Goal: Information Seeking & Learning: Compare options

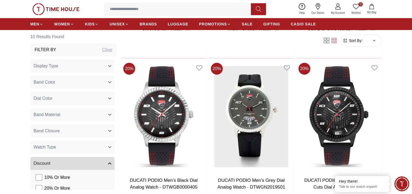
scroll to position [536, 0]
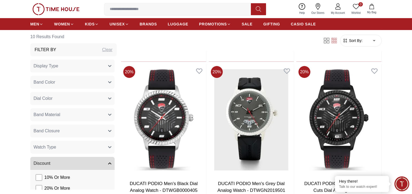
click at [111, 84] on icon "button" at bounding box center [109, 82] width 3 height 3
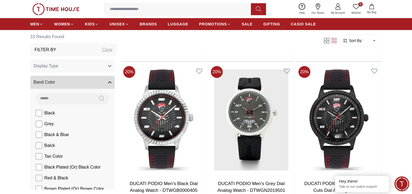
click at [111, 83] on icon "button" at bounding box center [109, 82] width 3 height 1
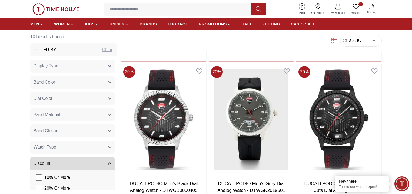
click at [111, 67] on icon "button" at bounding box center [109, 65] width 3 height 1
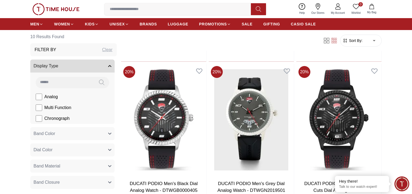
click at [58, 100] on label "Analog" at bounding box center [47, 96] width 22 height 6
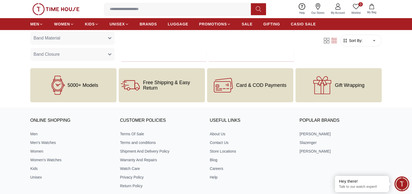
click at [18, 102] on div "5000+ Models Free Shipping & Easy Return Card & COD Payments Gift Wrapping" at bounding box center [206, 85] width 412 height 34
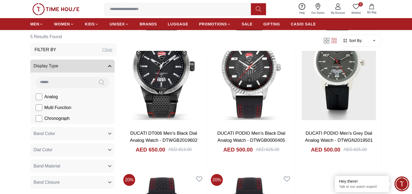
scroll to position [269, 0]
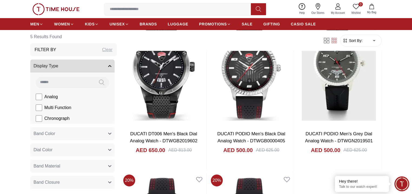
click at [324, 43] on icon at bounding box center [326, 40] width 5 height 5
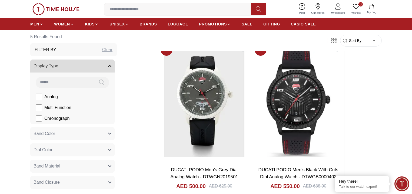
scroll to position [416, 0]
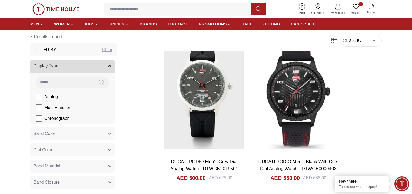
click at [69, 111] on span "Multi Function" at bounding box center [57, 107] width 27 height 6
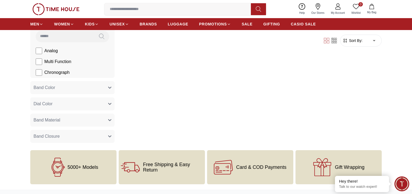
scroll to position [272, 0]
click at [69, 75] on span "Chronograph" at bounding box center [56, 71] width 25 height 6
click at [71, 64] on span "Multi Function" at bounding box center [57, 61] width 27 height 6
click at [66, 75] on span "Chronograph" at bounding box center [56, 71] width 25 height 6
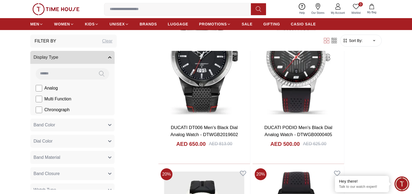
scroll to position [272, 0]
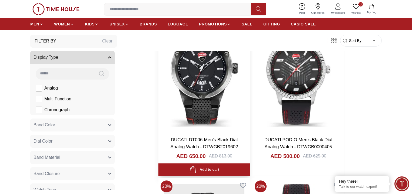
click at [204, 126] on img at bounding box center [204, 72] width 92 height 120
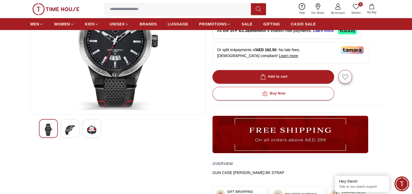
scroll to position [92, 0]
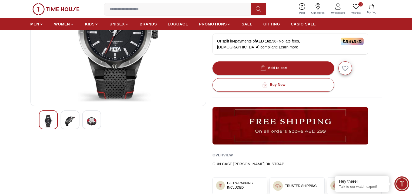
click at [75, 127] on img at bounding box center [70, 121] width 10 height 12
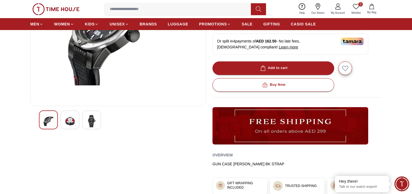
click at [96, 127] on img at bounding box center [92, 121] width 10 height 12
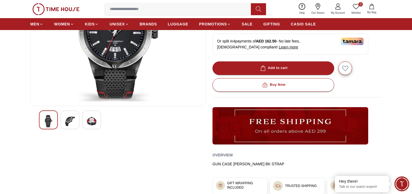
click at [96, 127] on img at bounding box center [92, 121] width 10 height 12
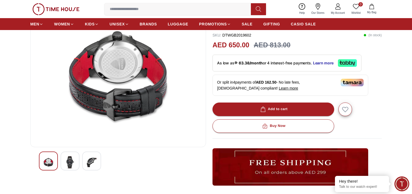
scroll to position [49, 0]
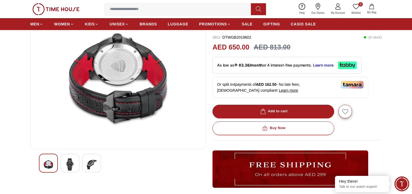
click at [67, 13] on img at bounding box center [55, 9] width 47 height 12
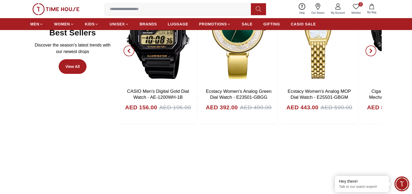
scroll to position [279, 0]
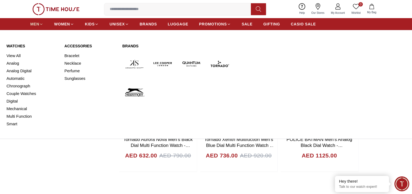
click at [43, 26] on icon at bounding box center [41, 24] width 4 height 4
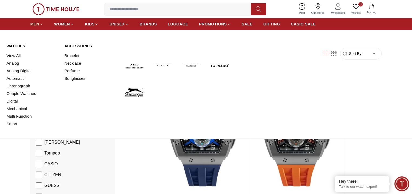
scroll to position [26, 0]
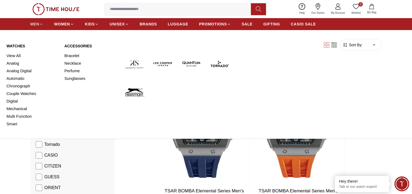
click at [39, 27] on span "MEN" at bounding box center [34, 23] width 9 height 5
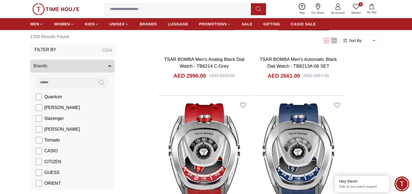
scroll to position [994, 0]
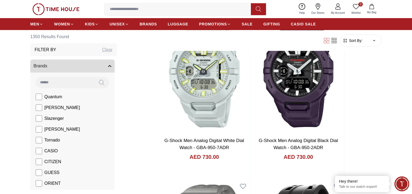
scroll to position [1324, 0]
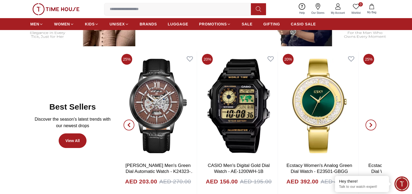
scroll to position [253, 25]
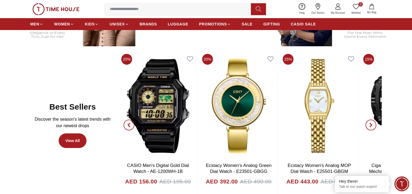
click at [365, 130] on span "button" at bounding box center [370, 124] width 11 height 11
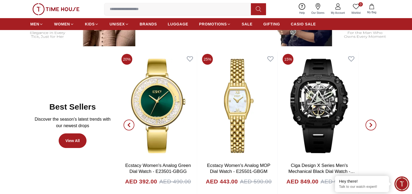
click at [365, 130] on span "button" at bounding box center [370, 124] width 11 height 11
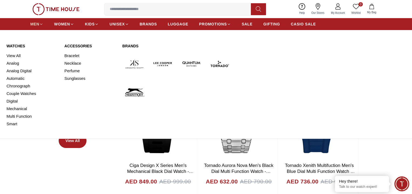
scroll to position [253, 0]
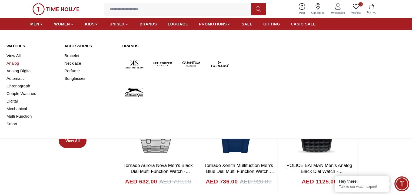
click at [15, 67] on link "Analog" at bounding box center [31, 63] width 51 height 8
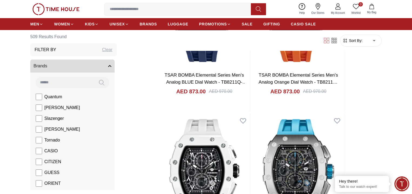
scroll to position [156, 0]
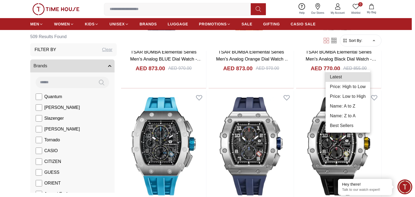
click at [349, 92] on li "Price: High to Low" at bounding box center [348, 87] width 45 height 10
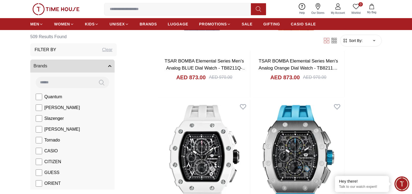
type input "*"
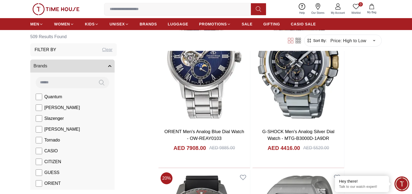
scroll to position [251, 0]
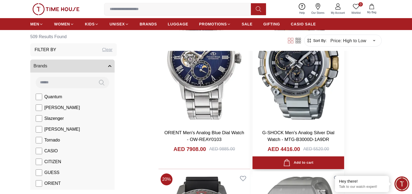
click at [252, 85] on img at bounding box center [298, 64] width 92 height 120
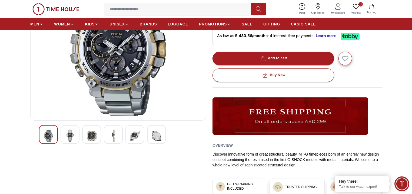
scroll to position [78, 0]
click at [75, 142] on img at bounding box center [70, 135] width 10 height 12
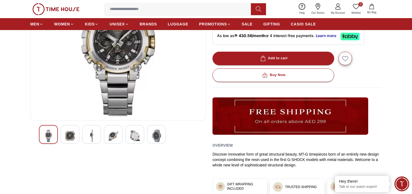
click at [96, 142] on img at bounding box center [92, 135] width 10 height 12
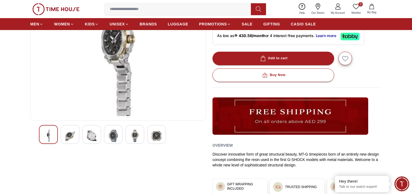
click at [118, 142] on img at bounding box center [113, 135] width 10 height 12
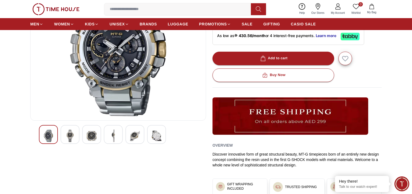
click at [140, 142] on img at bounding box center [135, 135] width 10 height 12
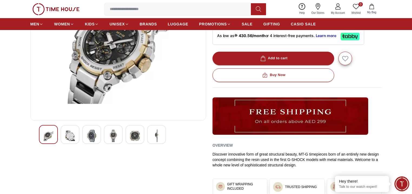
click at [140, 142] on img at bounding box center [135, 135] width 10 height 12
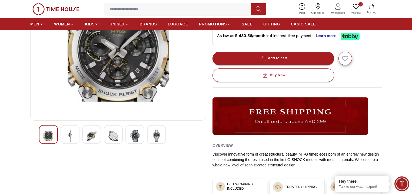
click at [140, 142] on img at bounding box center [135, 135] width 10 height 12
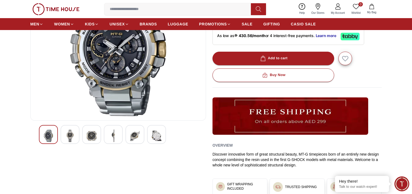
click at [166, 144] on div at bounding box center [156, 134] width 19 height 19
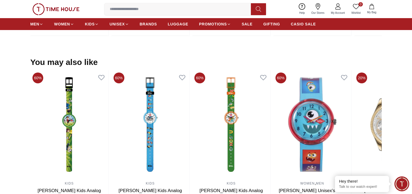
scroll to position [467, 0]
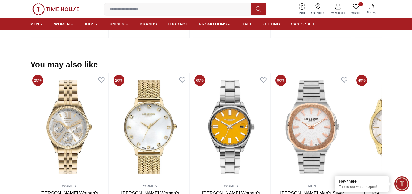
click at [183, 12] on input at bounding box center [179, 9] width 151 height 11
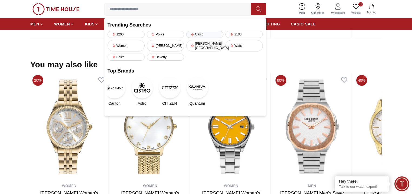
click at [191, 36] on icon at bounding box center [192, 34] width 3 height 3
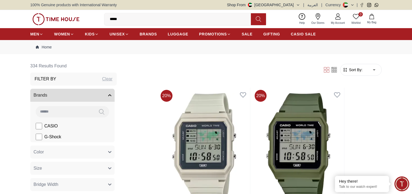
click at [162, 25] on input "*****" at bounding box center [179, 19] width 151 height 11
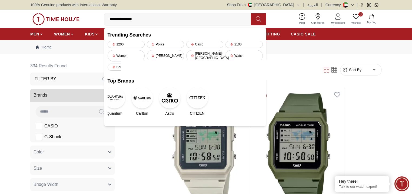
type input "**********"
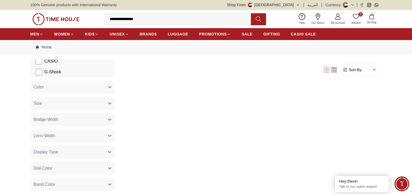
scroll to position [63, 0]
click at [61, 77] on span "G-Shock" at bounding box center [52, 74] width 17 height 6
click at [159, 25] on input "**********" at bounding box center [179, 19] width 151 height 11
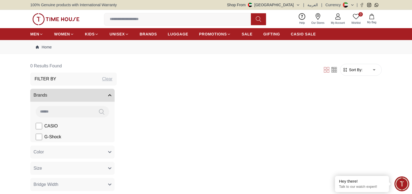
click at [202, 80] on div "Filter Sort By: ​ ****** ​" at bounding box center [251, 69] width 260 height 21
click at [112, 82] on div "Clear" at bounding box center [107, 79] width 10 height 6
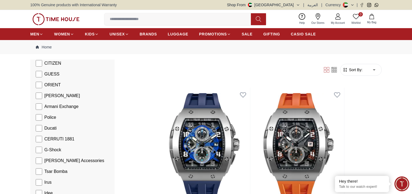
scroll to position [151, 0]
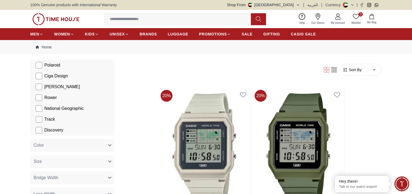
scroll to position [303, 0]
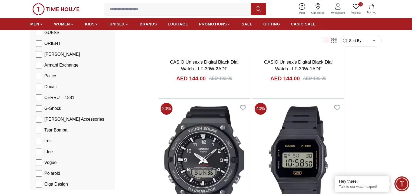
scroll to position [490, 0]
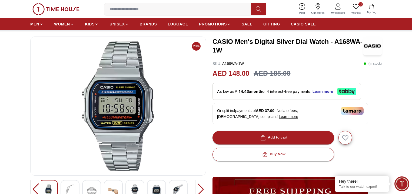
scroll to position [31, 9]
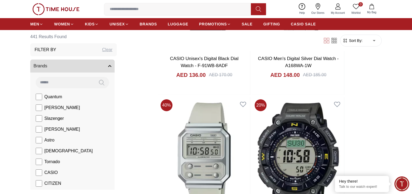
scroll to position [832, 0]
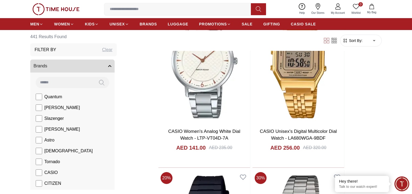
scroll to position [1428, 0]
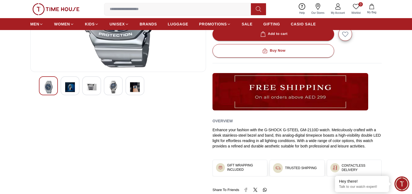
scroll to position [121, 0]
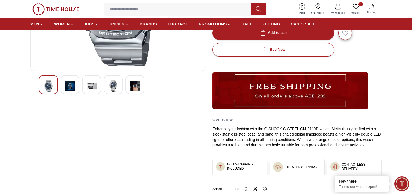
click at [92, 136] on div "40%" at bounding box center [118, 61] width 176 height 259
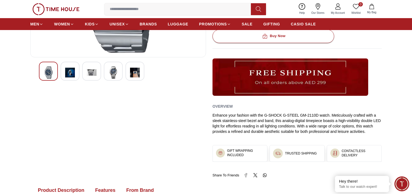
scroll to position [143, 0]
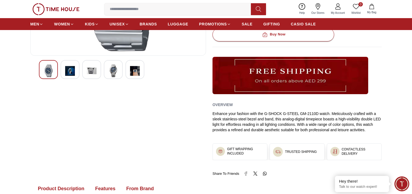
click at [75, 77] on img at bounding box center [70, 71] width 10 height 12
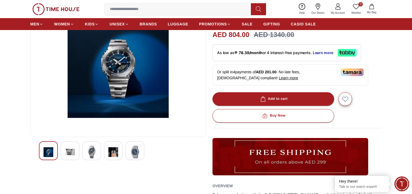
scroll to position [65, 0]
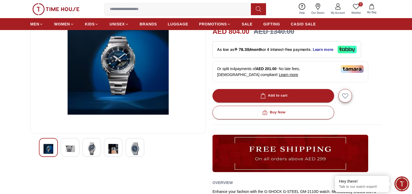
click at [118, 155] on img at bounding box center [113, 148] width 10 height 12
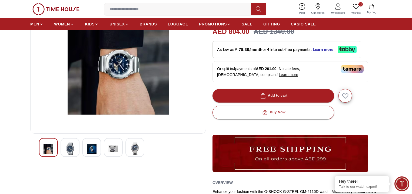
click at [140, 155] on img at bounding box center [135, 148] width 10 height 12
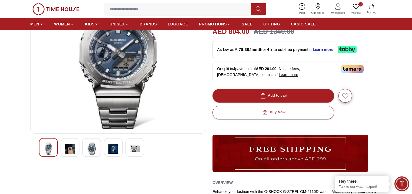
click at [140, 155] on img at bounding box center [135, 148] width 10 height 12
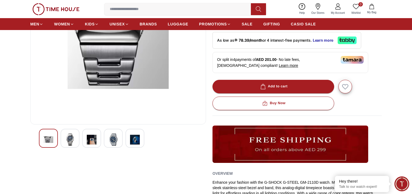
scroll to position [86, 0]
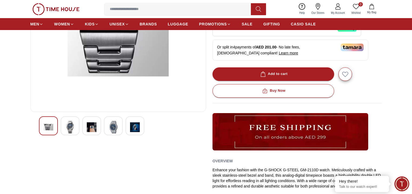
click at [75, 133] on img at bounding box center [70, 127] width 10 height 12
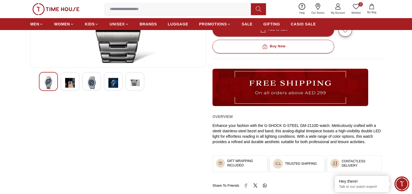
scroll to position [138, 0]
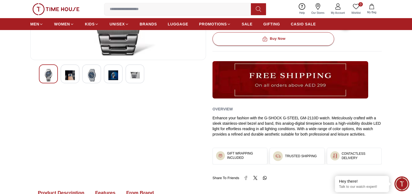
click at [96, 81] on img at bounding box center [92, 75] width 10 height 12
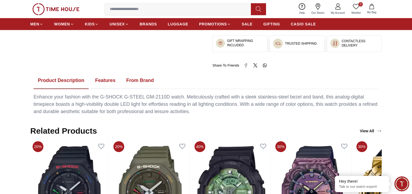
scroll to position [242, 0]
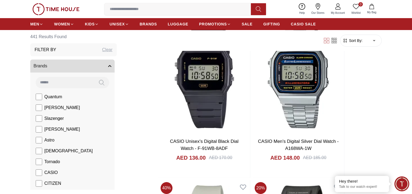
scroll to position [1323, 0]
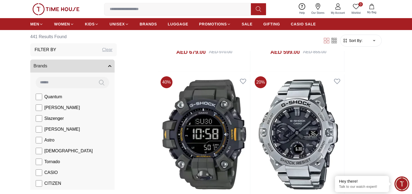
scroll to position [181, 0]
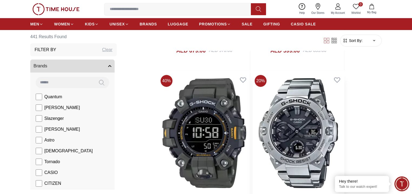
click at [252, 152] on img at bounding box center [298, 133] width 92 height 120
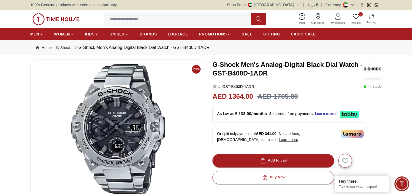
drag, startPoint x: 219, startPoint y: 151, endPoint x: 222, endPoint y: 146, distance: 5.4
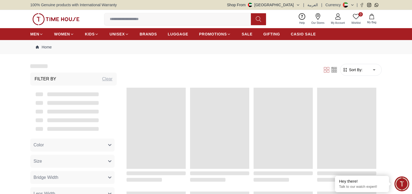
scroll to position [181, 0]
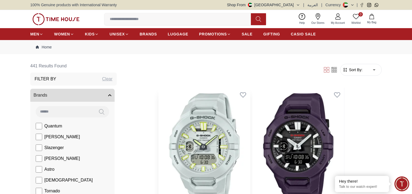
drag, startPoint x: 218, startPoint y: 146, endPoint x: 213, endPoint y: 146, distance: 4.9
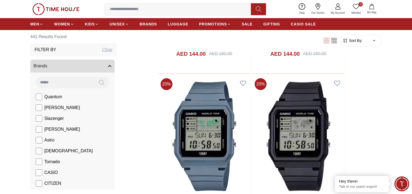
scroll to position [1323, 0]
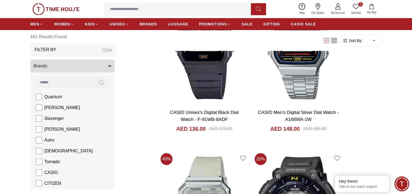
scroll to position [761, 0]
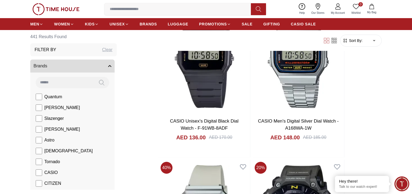
click at [51, 102] on li "Quantum" at bounding box center [73, 96] width 82 height 11
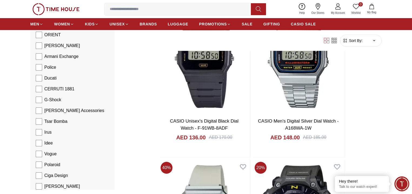
scroll to position [182, 0]
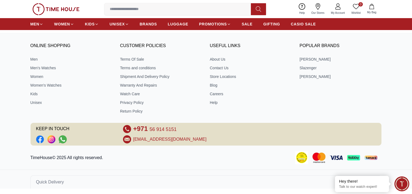
scroll to position [345, 0]
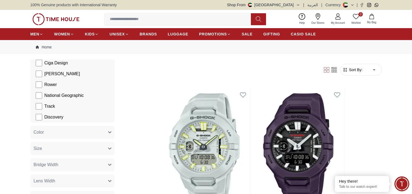
scroll to position [337, 0]
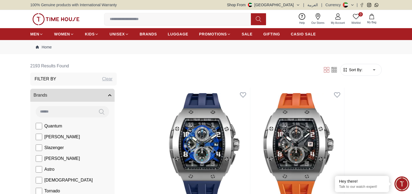
click at [349, 72] on span "Sort By:" at bounding box center [355, 69] width 15 height 5
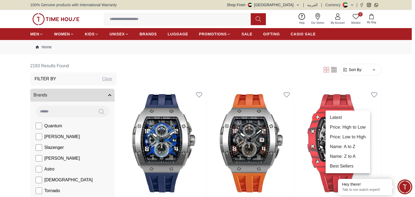
click at [352, 132] on li "Price: High to Low" at bounding box center [348, 127] width 45 height 10
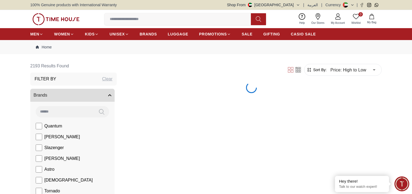
type input "*"
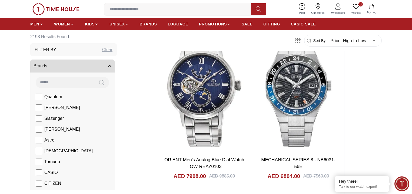
scroll to position [225, 0]
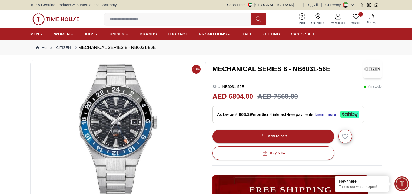
click at [244, 102] on h2 "AED 6804.00" at bounding box center [232, 96] width 41 height 10
click at [296, 6] on icon "button" at bounding box center [298, 5] width 4 height 4
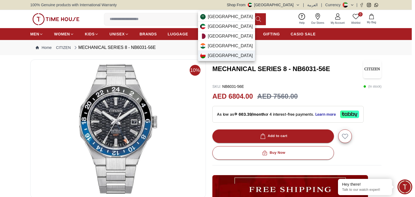
click at [205, 58] on img at bounding box center [202, 55] width 5 height 5
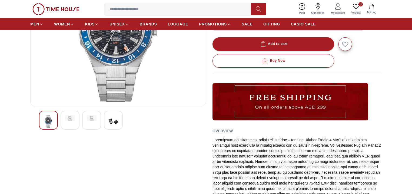
scroll to position [82, 0]
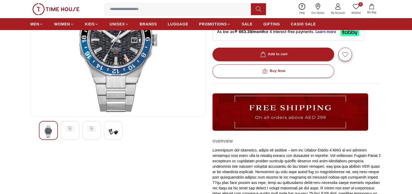
click at [123, 140] on div at bounding box center [113, 130] width 19 height 19
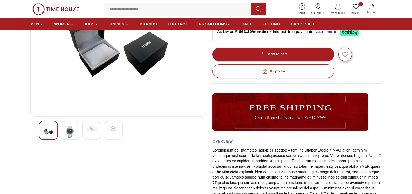
click at [101, 140] on div at bounding box center [91, 130] width 19 height 19
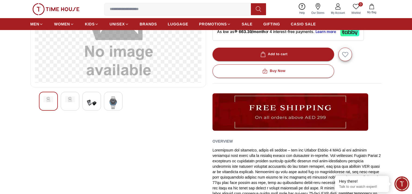
click at [96, 109] on img at bounding box center [92, 102] width 10 height 12
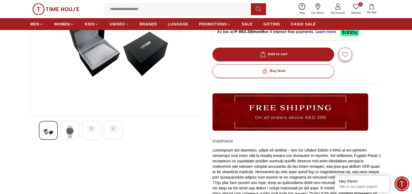
click at [123, 112] on img at bounding box center [118, 47] width 166 height 130
click at [75, 138] on img at bounding box center [70, 131] width 10 height 12
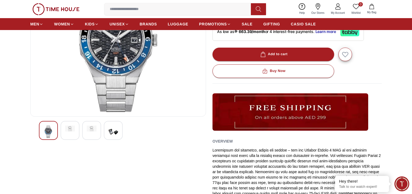
click at [142, 79] on img at bounding box center [118, 47] width 166 height 130
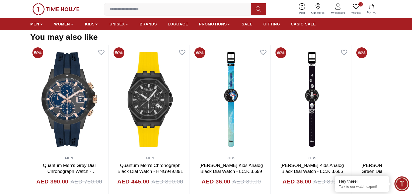
scroll to position [534, 0]
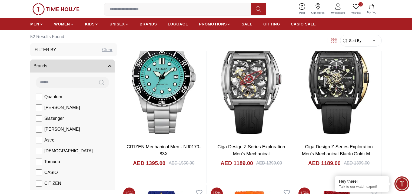
scroll to position [69, 0]
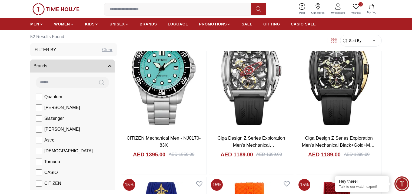
click at [320, 46] on div "Sort By: ​ ****** ​" at bounding box center [350, 41] width 61 height 12
click at [324, 43] on icon at bounding box center [326, 40] width 5 height 5
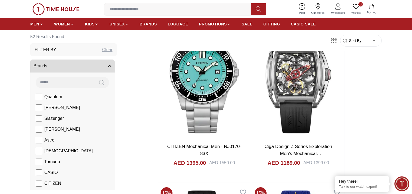
click at [348, 43] on span "Sort By:" at bounding box center [355, 40] width 15 height 5
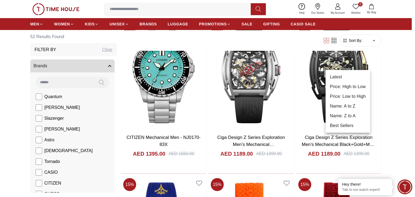
click at [347, 92] on li "Price: High to Low" at bounding box center [348, 87] width 45 height 10
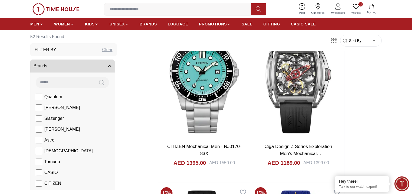
type input "*"
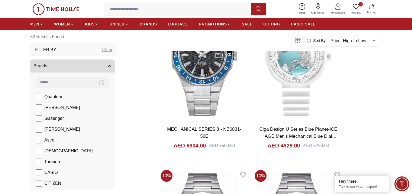
scroll to position [78, 0]
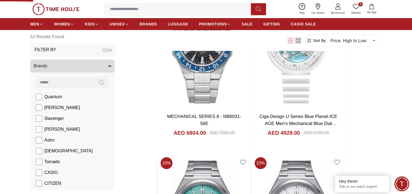
scroll to position [99, 0]
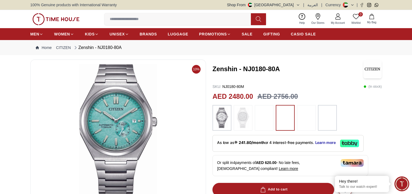
scroll to position [0, 9]
click at [334, 128] on img at bounding box center [327, 118] width 14 height 20
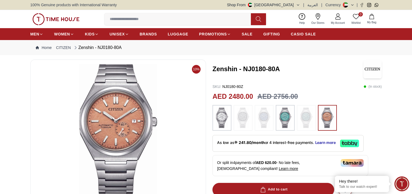
click at [219, 128] on img at bounding box center [222, 118] width 14 height 20
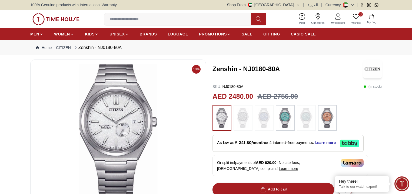
click at [289, 128] on img at bounding box center [285, 118] width 14 height 20
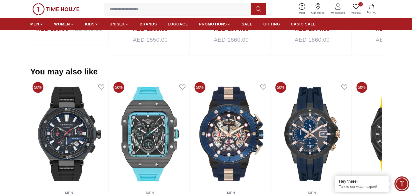
scroll to position [579, 9]
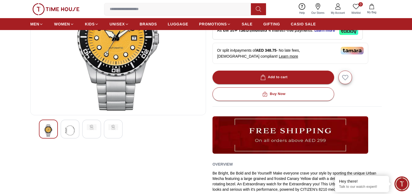
scroll to position [82, 9]
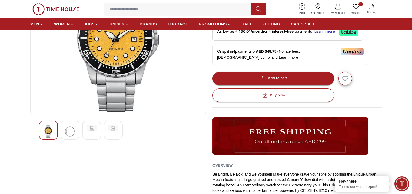
click at [75, 138] on img at bounding box center [70, 131] width 10 height 12
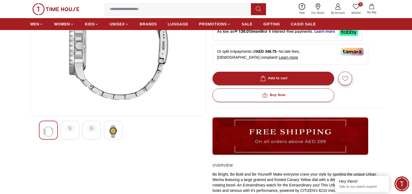
click at [75, 131] on img at bounding box center [70, 128] width 10 height 6
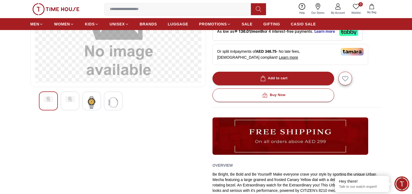
click at [113, 110] on div at bounding box center [118, 100] width 158 height 19
click at [96, 108] on img at bounding box center [92, 102] width 10 height 12
